Goal: Transaction & Acquisition: Book appointment/travel/reservation

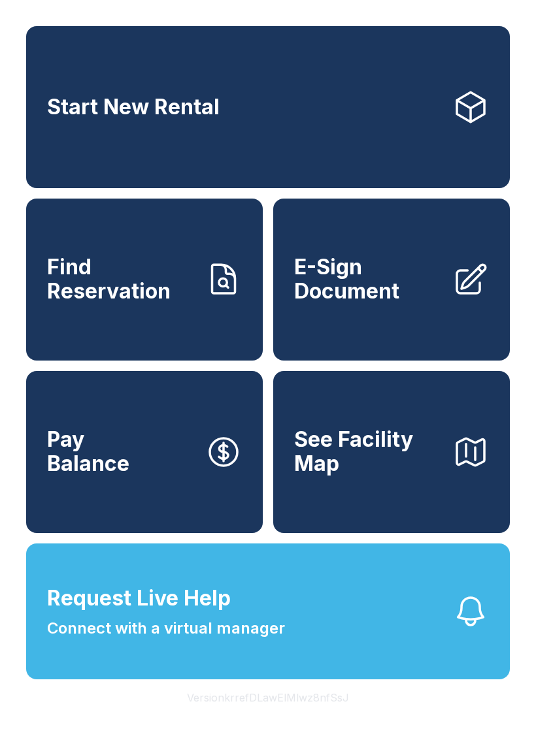
click at [363, 83] on link "Start New Rental" at bounding box center [268, 107] width 484 height 162
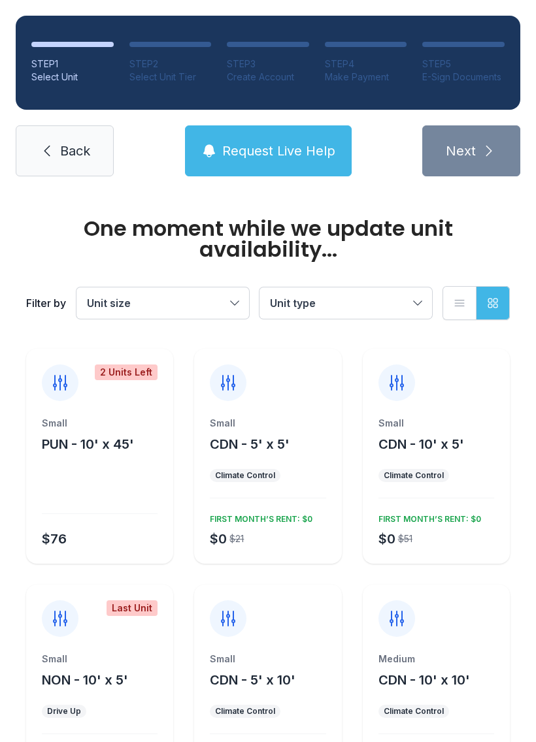
click at [90, 149] on span "Back" at bounding box center [75, 151] width 30 height 18
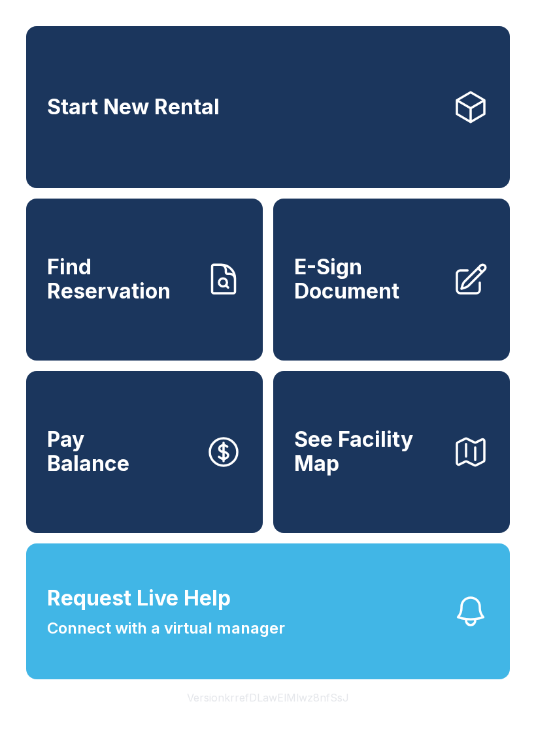
click at [357, 635] on button "Request Live Help Connect with a virtual manager" at bounding box center [268, 612] width 484 height 136
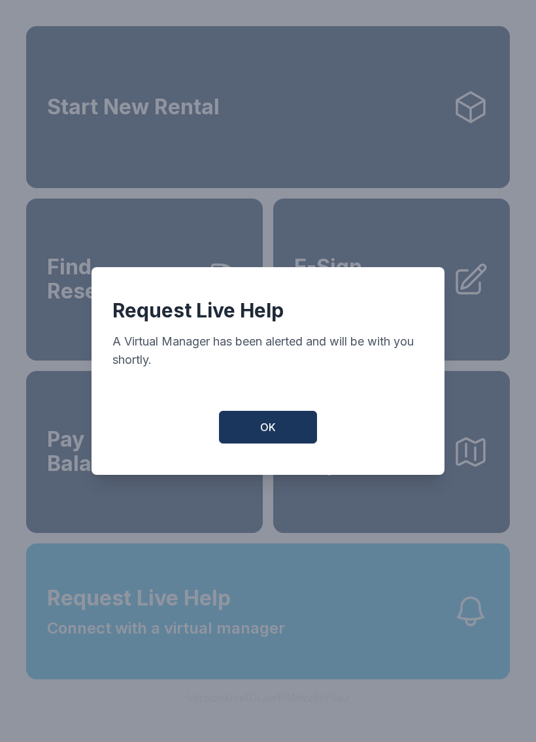
click at [277, 431] on button "OK" at bounding box center [268, 427] width 98 height 33
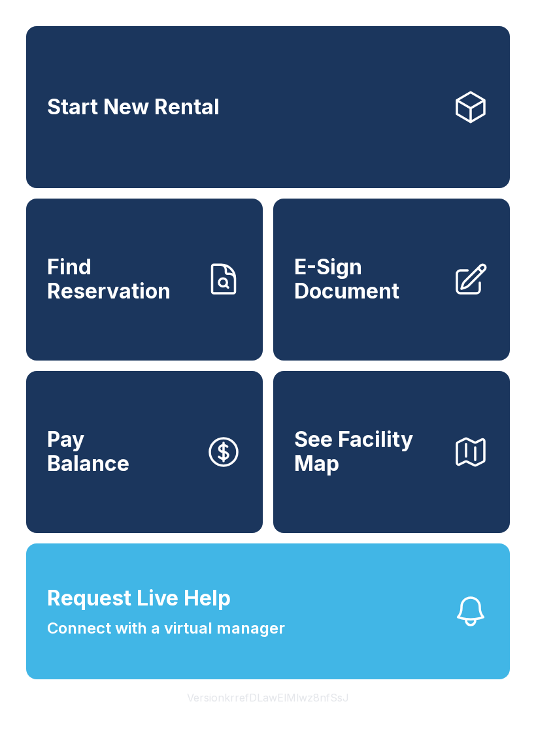
click at [131, 295] on span "Find Reservation" at bounding box center [121, 280] width 148 height 48
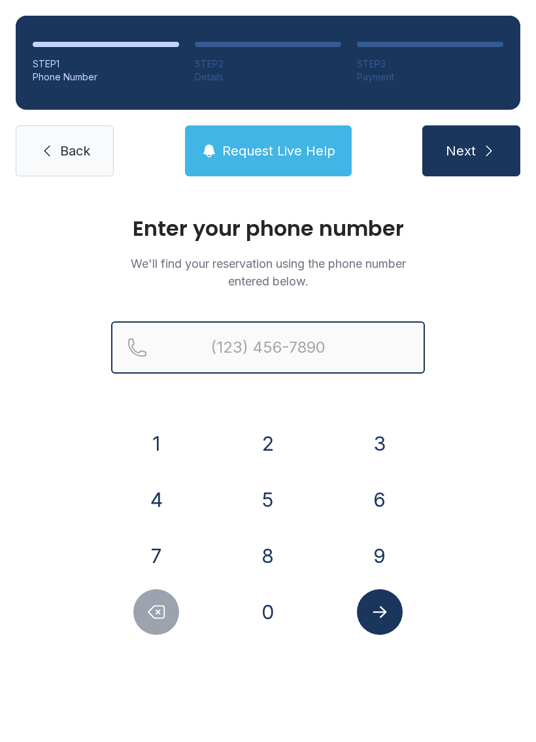
click at [283, 364] on input "Reservation phone number" at bounding box center [268, 348] width 314 height 52
type input "[PHONE_NUMBER]"
click at [471, 151] on button "Next" at bounding box center [471, 150] width 98 height 51
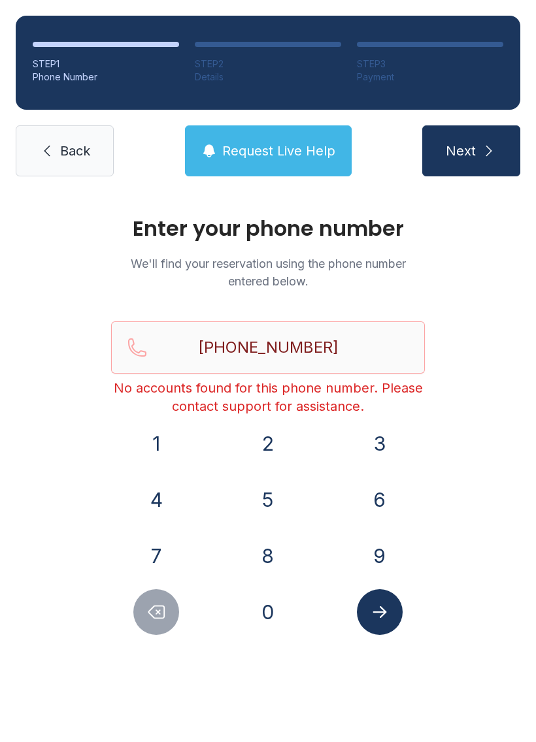
click at [73, 148] on span "Back" at bounding box center [75, 151] width 30 height 18
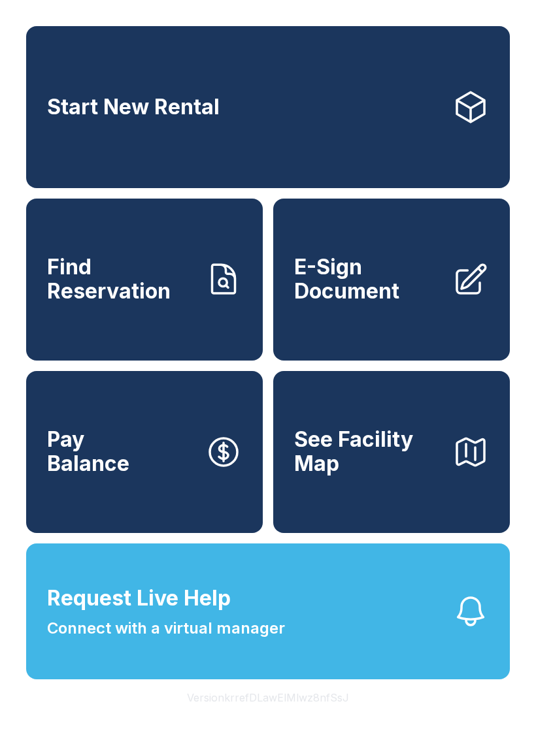
click at [322, 635] on button "Request Live Help Connect with a virtual manager" at bounding box center [268, 612] width 484 height 136
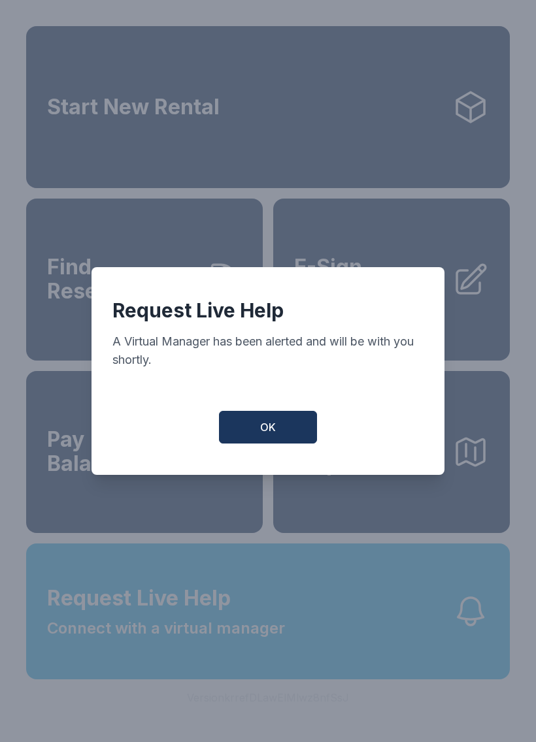
click at [324, 422] on div "OK" at bounding box center [267, 427] width 311 height 33
click at [262, 427] on span "OK" at bounding box center [268, 428] width 16 height 16
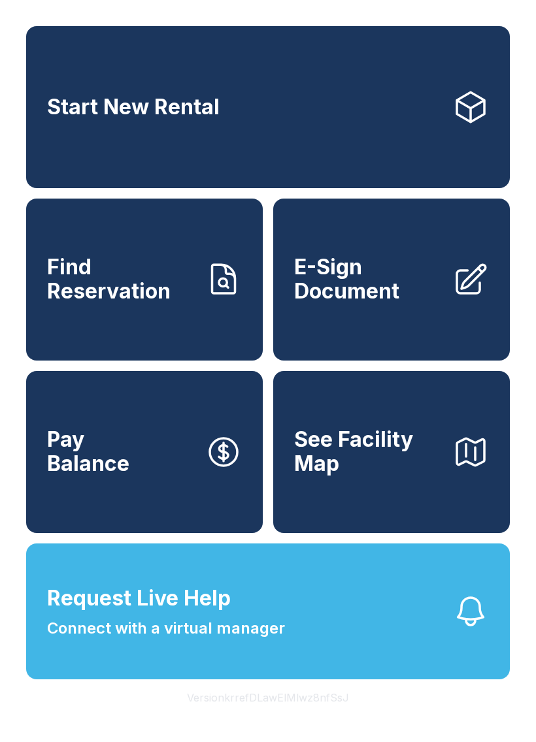
click at [437, 476] on span "See Facility Map" at bounding box center [368, 452] width 148 height 48
click at [130, 332] on link "Find Reservation" at bounding box center [144, 280] width 237 height 162
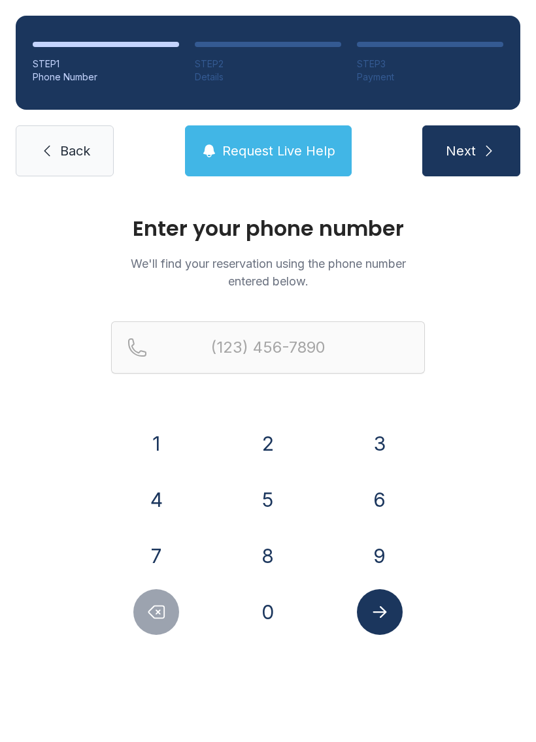
click at [58, 161] on link "Back" at bounding box center [65, 150] width 98 height 51
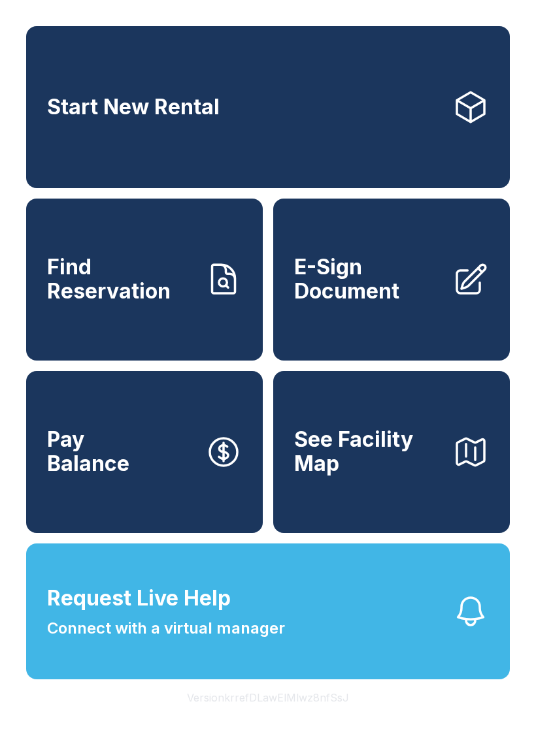
click at [96, 138] on link "Start New Rental" at bounding box center [268, 107] width 484 height 162
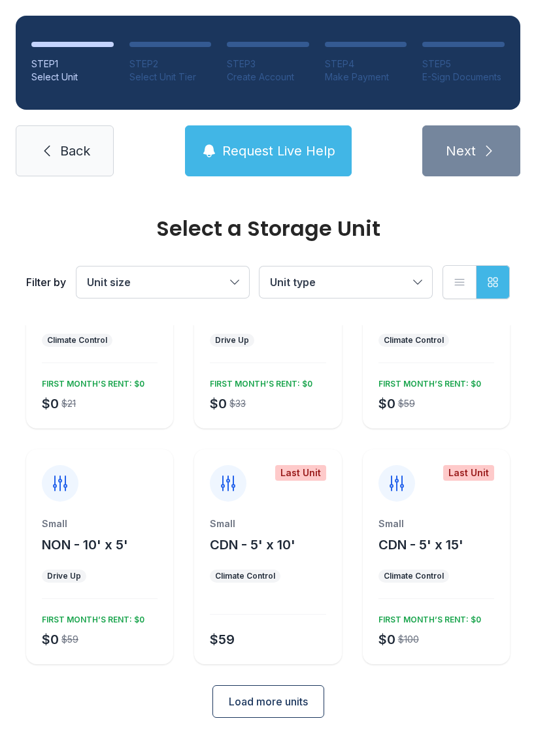
scroll to position [114, 0]
click at [229, 699] on span "Load more units" at bounding box center [268, 703] width 79 height 16
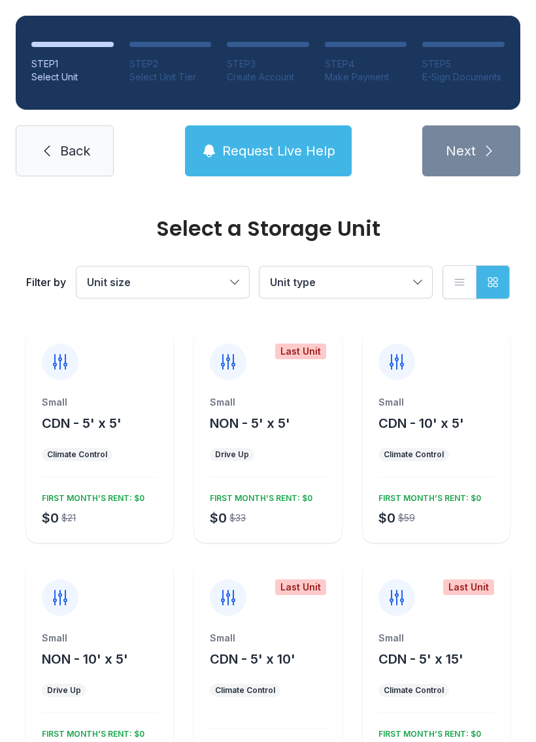
scroll to position [0, 0]
click at [306, 292] on button "Unit type" at bounding box center [345, 282] width 173 height 31
click at [184, 270] on button "Unit size" at bounding box center [162, 282] width 173 height 31
click at [203, 273] on button "Unit size" at bounding box center [162, 282] width 173 height 31
click at [186, 279] on span "Unit size" at bounding box center [156, 282] width 139 height 16
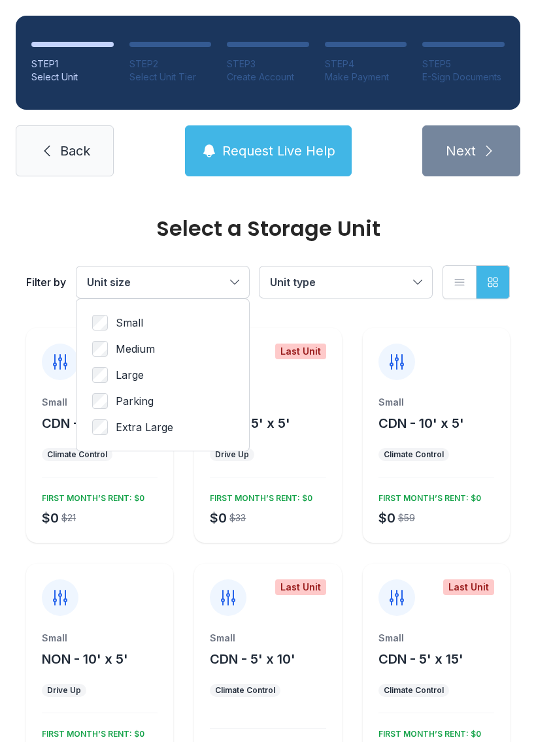
click at [176, 274] on button "Unit size" at bounding box center [162, 282] width 173 height 31
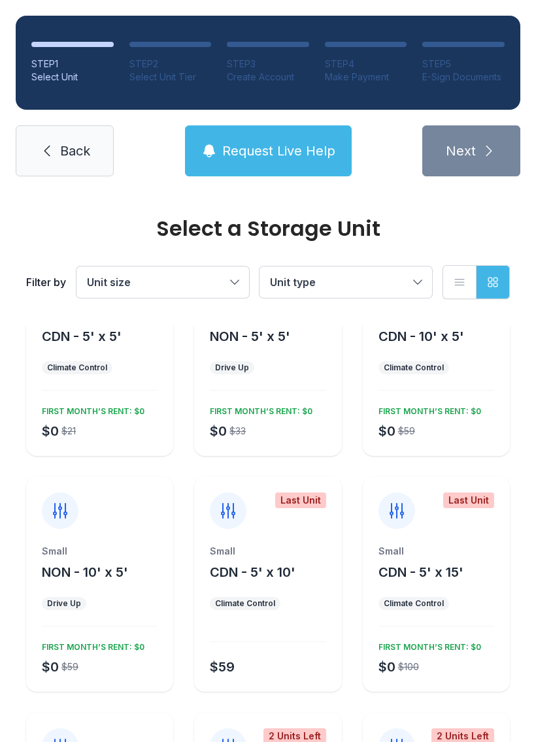
scroll to position [88, 0]
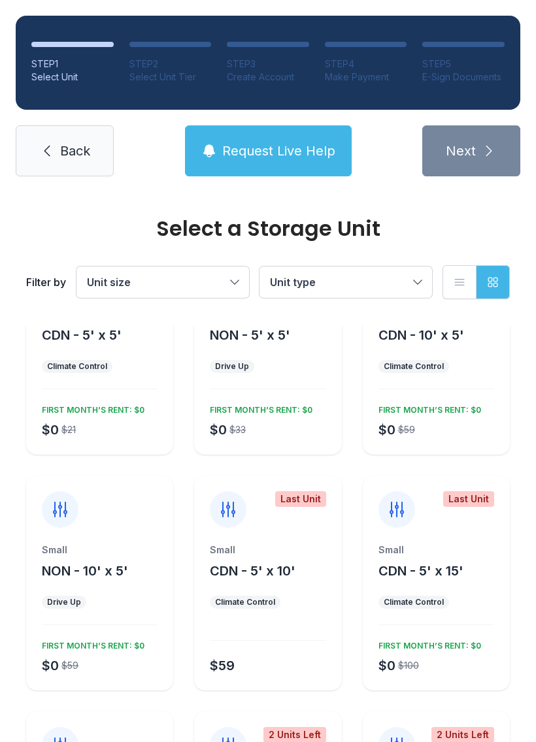
click at [133, 274] on span "Unit size" at bounding box center [156, 282] width 139 height 16
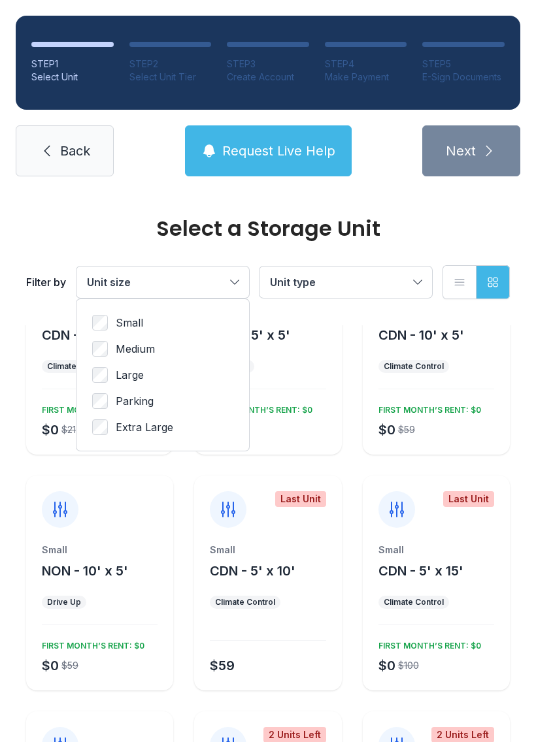
click at [137, 368] on span "Large" at bounding box center [130, 375] width 28 height 16
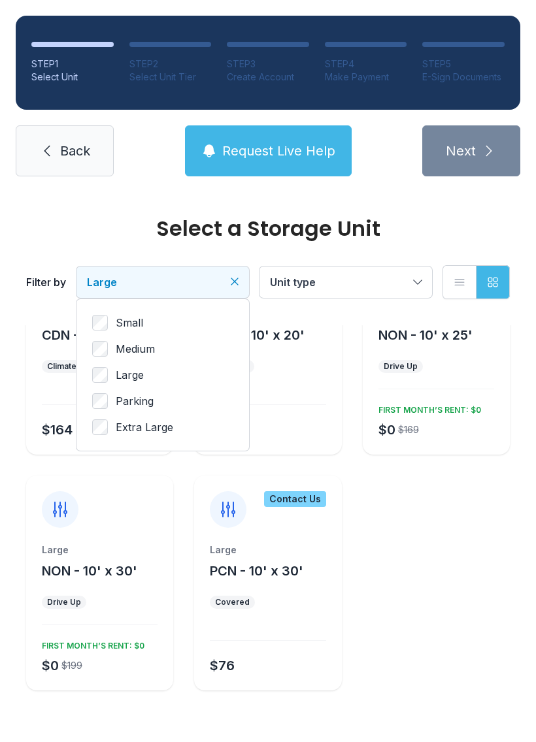
scroll to position [60, 0]
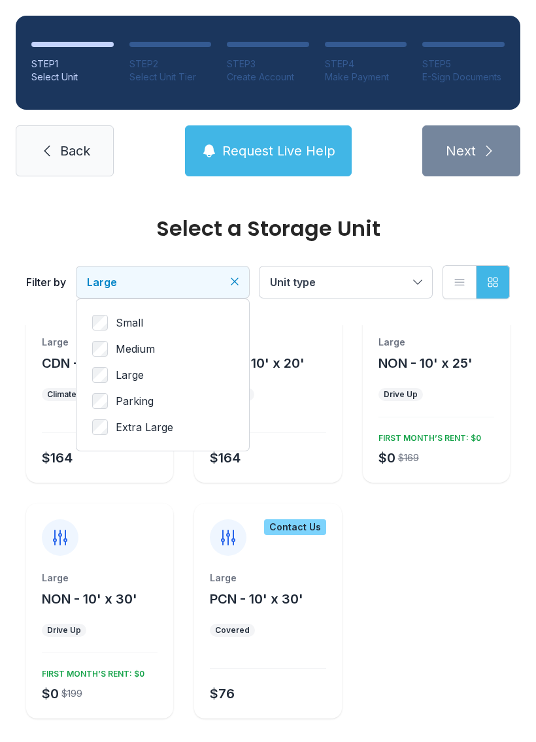
click at [95, 271] on button "Large" at bounding box center [162, 282] width 173 height 31
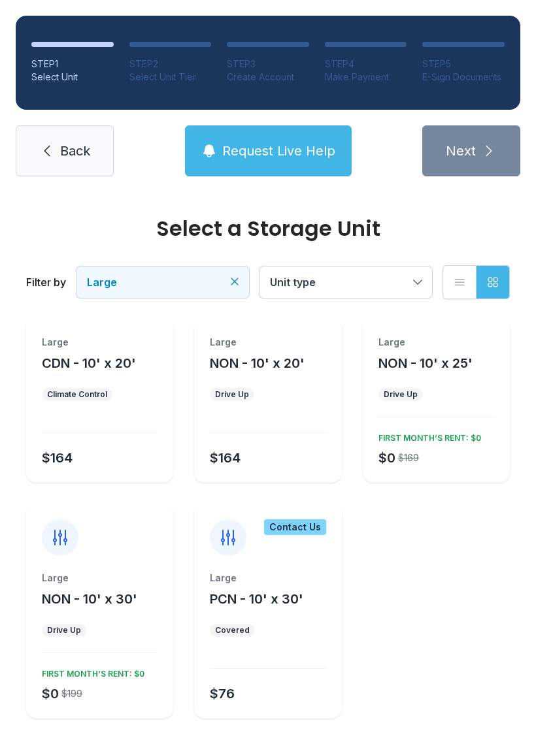
click at [128, 264] on div "Filter by Large Unit type List view Grid view" at bounding box center [268, 282] width 484 height 86
click at [100, 293] on button "Large" at bounding box center [162, 282] width 173 height 31
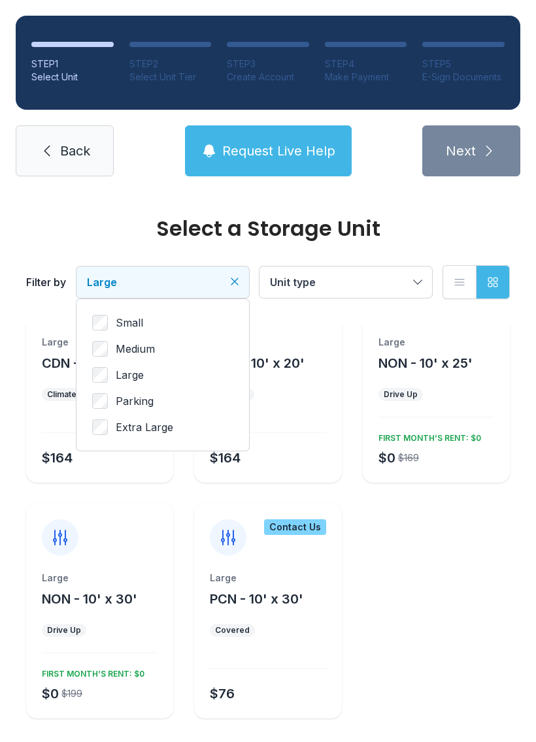
click at [127, 354] on span "Medium" at bounding box center [135, 349] width 39 height 16
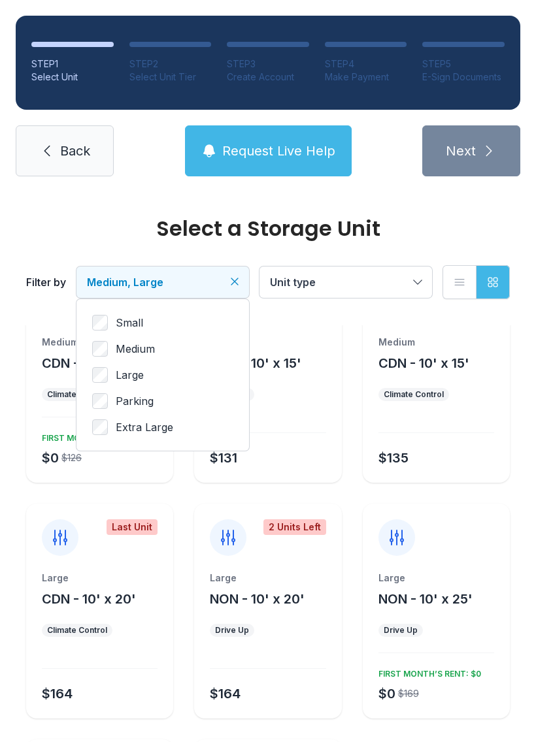
click at [130, 374] on span "Large" at bounding box center [130, 375] width 28 height 16
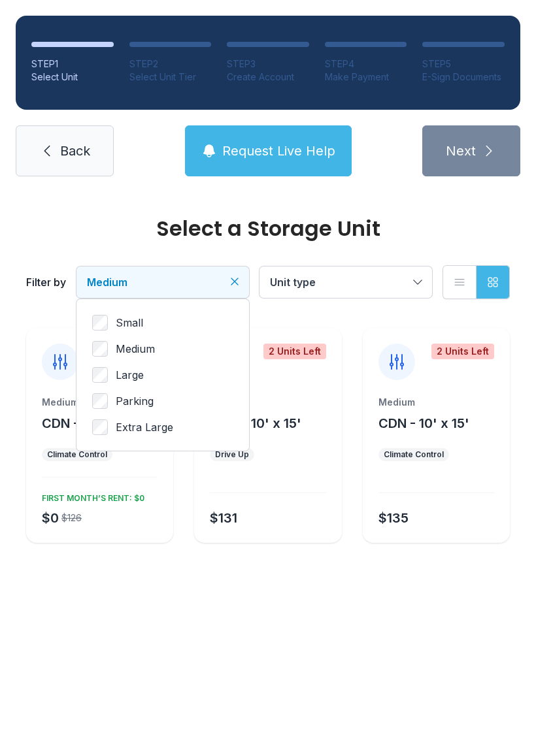
click at [122, 272] on button "Medium" at bounding box center [162, 282] width 173 height 31
click at [117, 273] on button "Medium" at bounding box center [162, 282] width 173 height 31
click at [125, 329] on span "Small" at bounding box center [129, 323] width 27 height 16
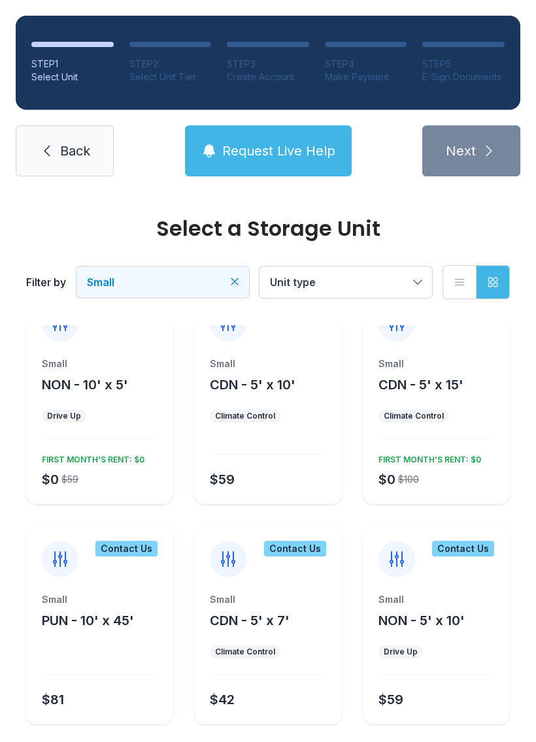
scroll to position [259, 0]
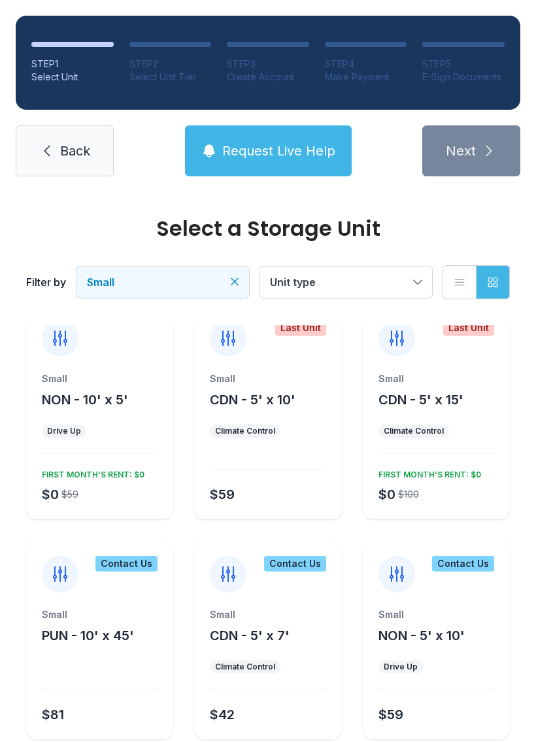
click at [124, 284] on span "Small" at bounding box center [156, 282] width 139 height 16
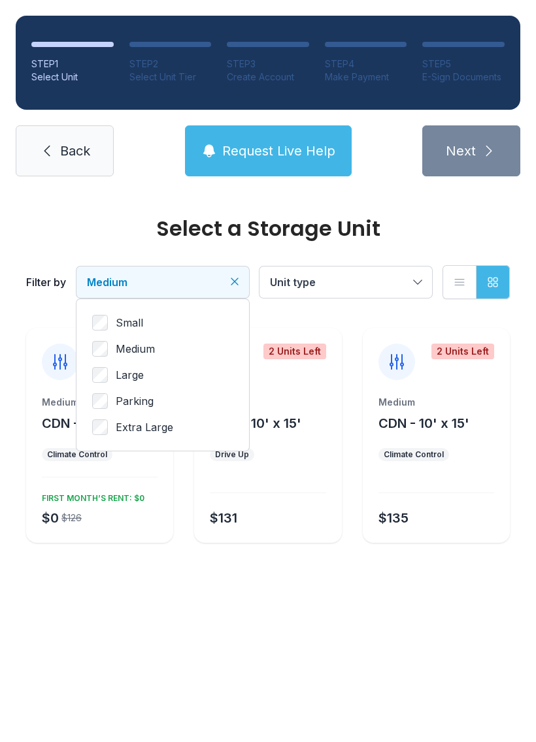
scroll to position [0, 0]
click at [97, 272] on button "Medium" at bounding box center [162, 282] width 173 height 31
click at [246, 488] on div at bounding box center [268, 485] width 116 height 16
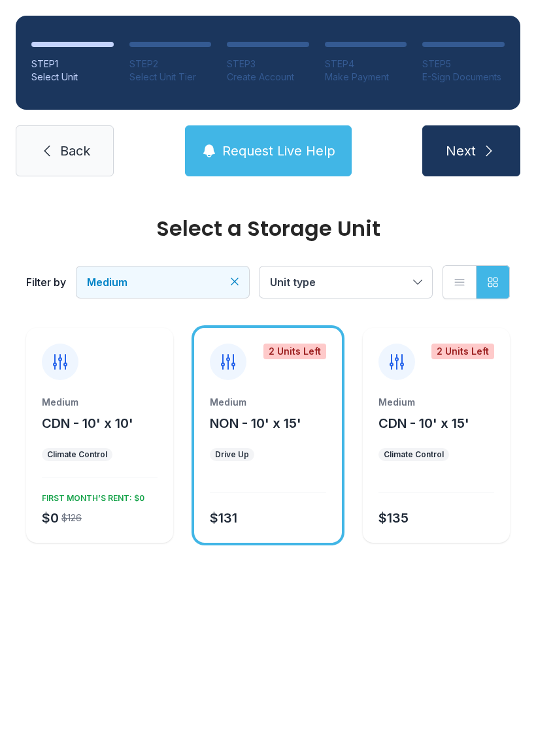
click at [242, 502] on div "Medium NON - 10' x 15' Drive Up $131" at bounding box center [267, 469] width 147 height 147
click at [110, 518] on div "$0 $126 FIRST MONTH’S RENT: $0" at bounding box center [97, 507] width 121 height 39
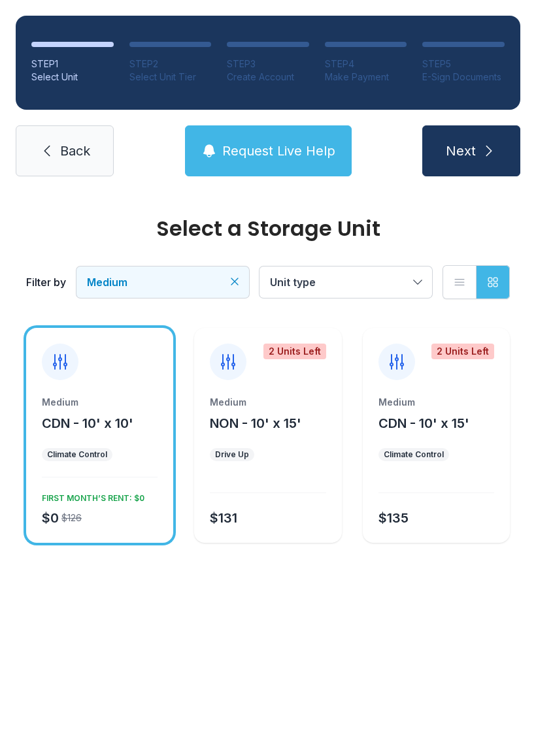
click at [107, 507] on div "$0 $126 FIRST MONTH’S RENT: $0" at bounding box center [97, 507] width 121 height 39
click at [137, 390] on div "Medium CDN - 10' x 10' Climate Control $0 $126 FIRST MONTH’S RENT: $0" at bounding box center [99, 435] width 147 height 215
click at [65, 158] on span "Back" at bounding box center [75, 151] width 30 height 18
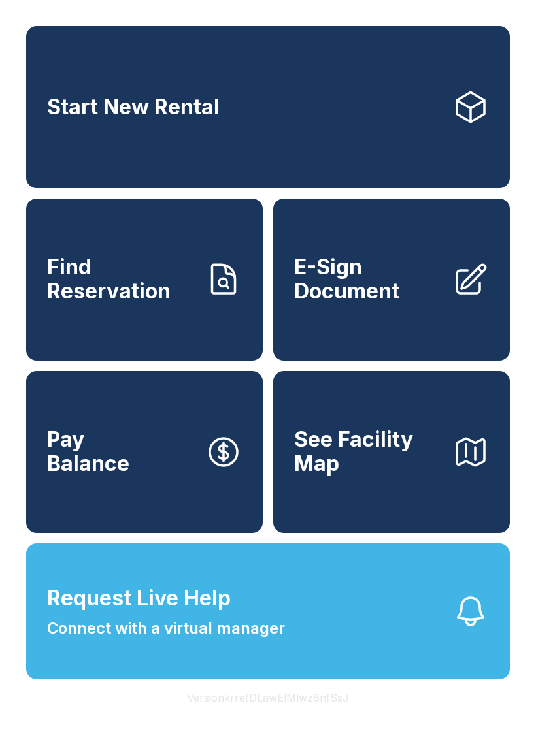
click at [333, 513] on button "See Facility Map" at bounding box center [391, 452] width 237 height 162
